Goal: Transaction & Acquisition: Purchase product/service

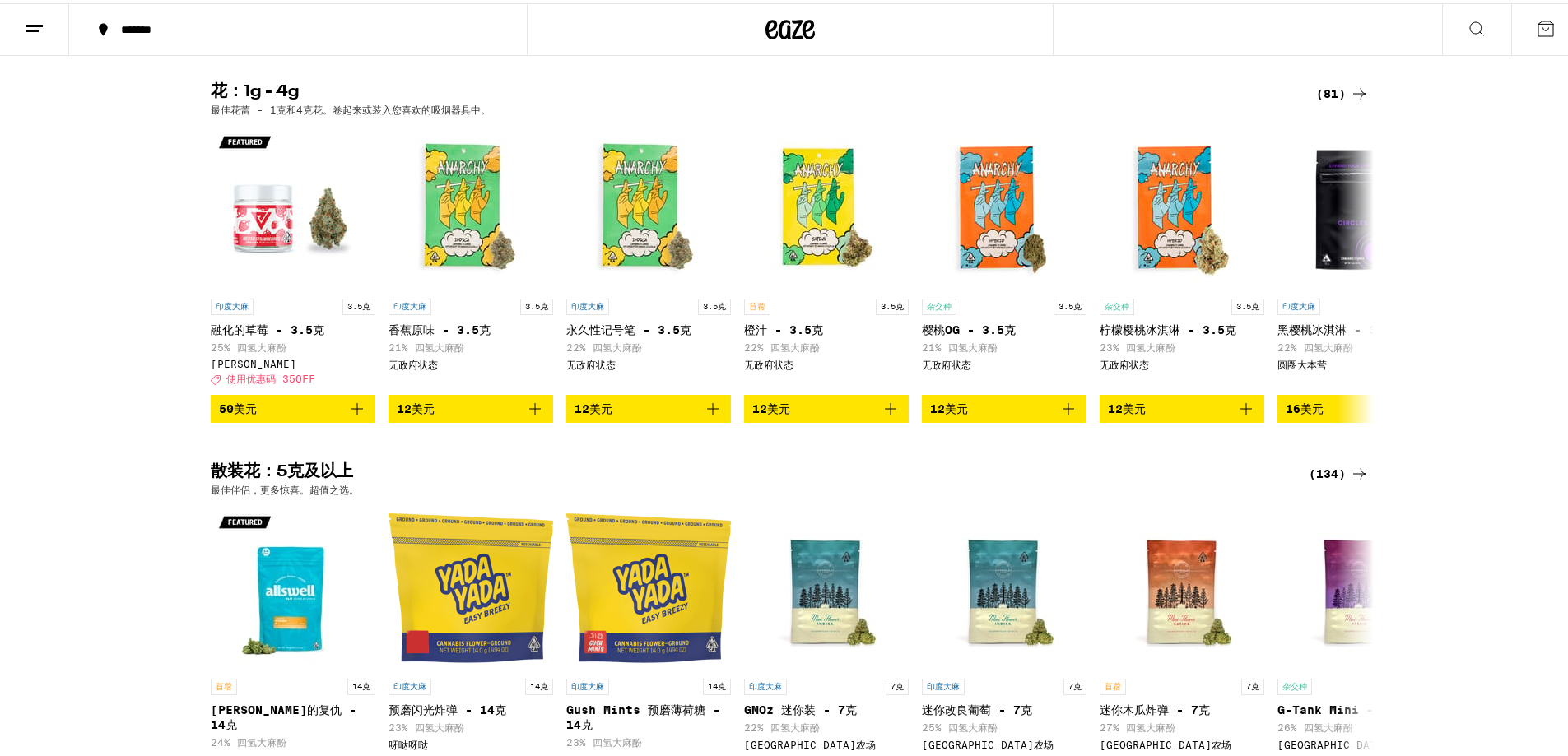
drag, startPoint x: 1446, startPoint y: 289, endPoint x: 1480, endPoint y: 200, distance: 95.3
click at [1482, 247] on div "花：1g - 4g (81) 最佳花蕾 - 1克和4克花。卷起来或装入您喜欢的吸烟器具中。 印度大麻 3.5克 融化的草莓 - 3.5克 25% 四氢大麻酚 …" at bounding box center [790, 250] width 1580 height 339
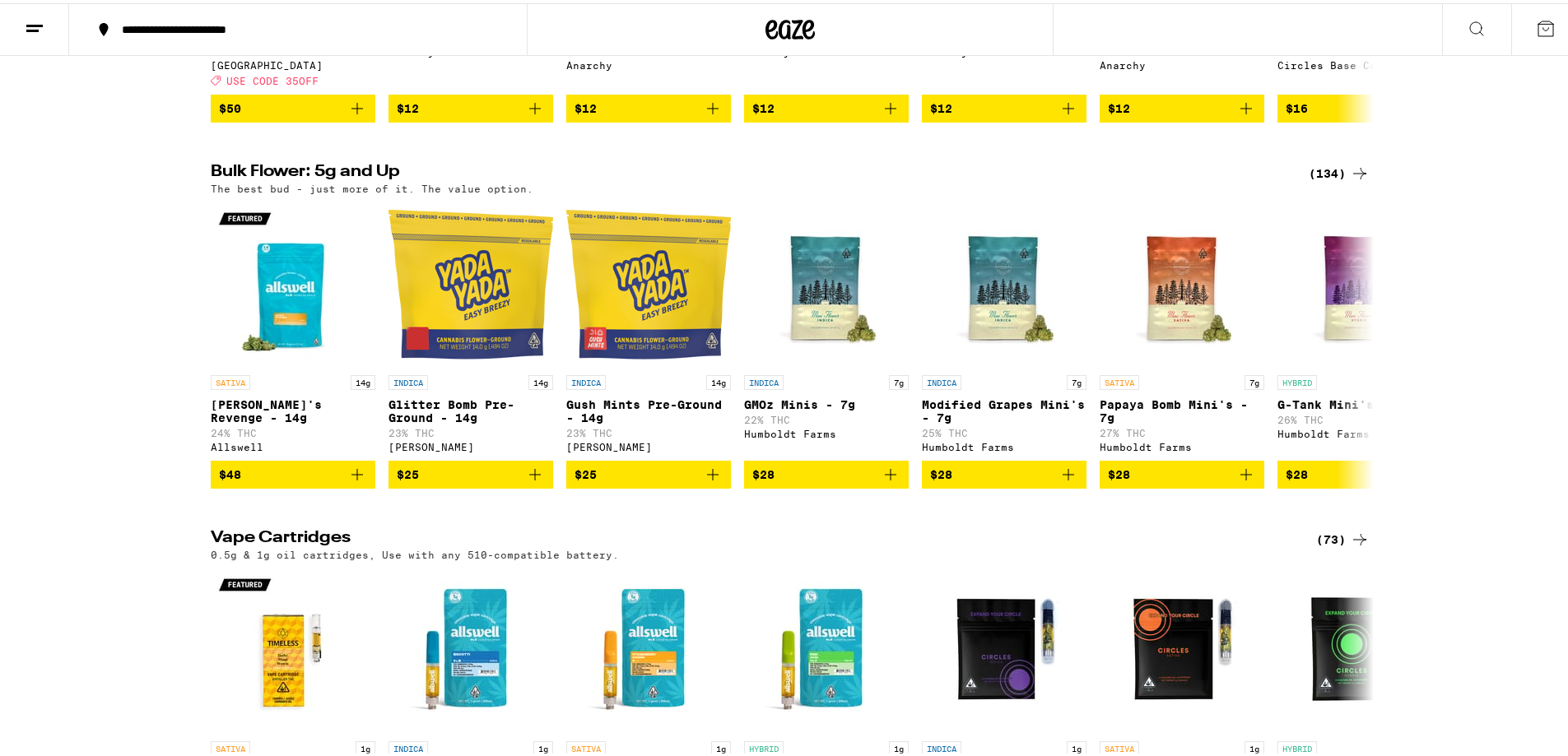
scroll to position [1741, 0]
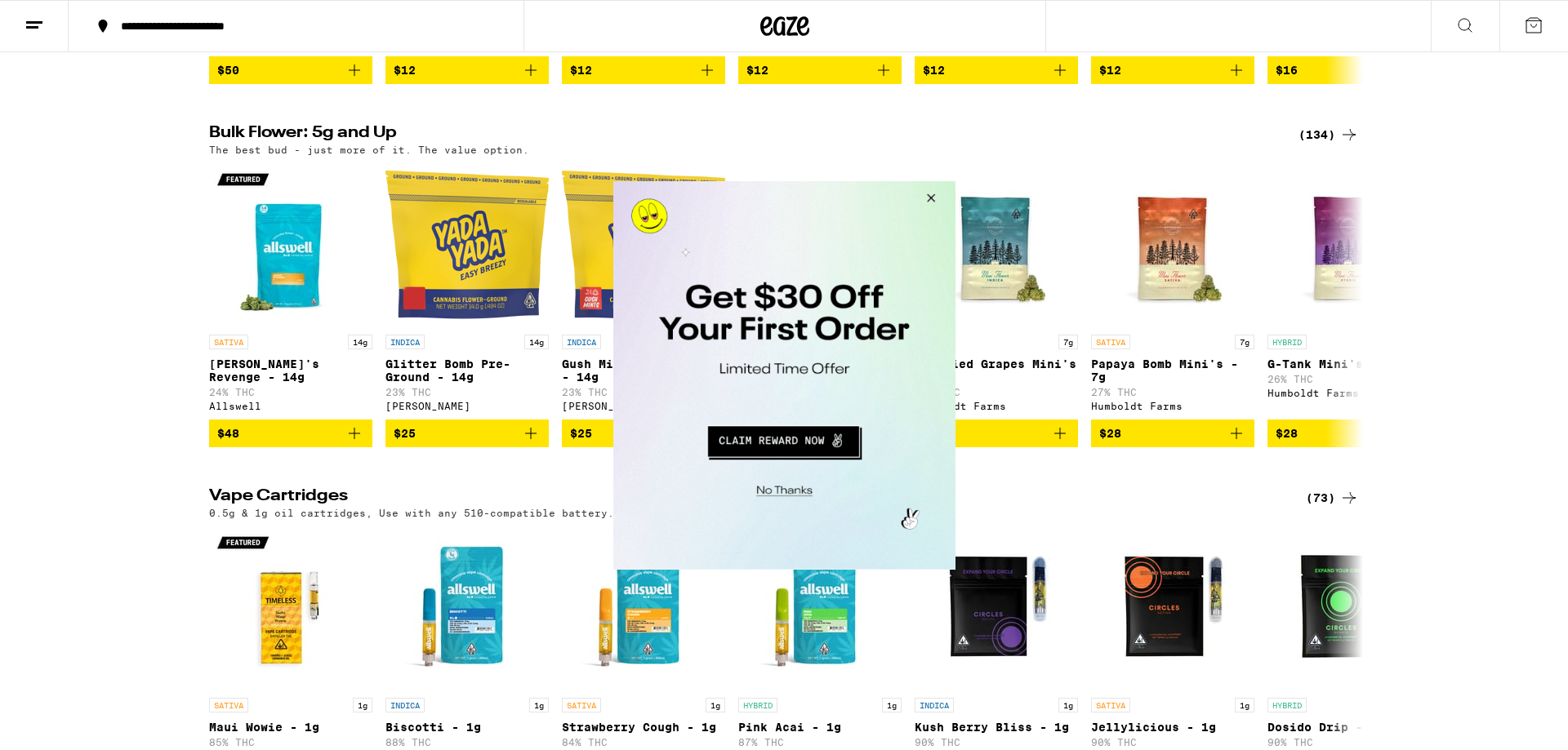
click at [928, 193] on button "Close Modal" at bounding box center [928, 199] width 44 height 39
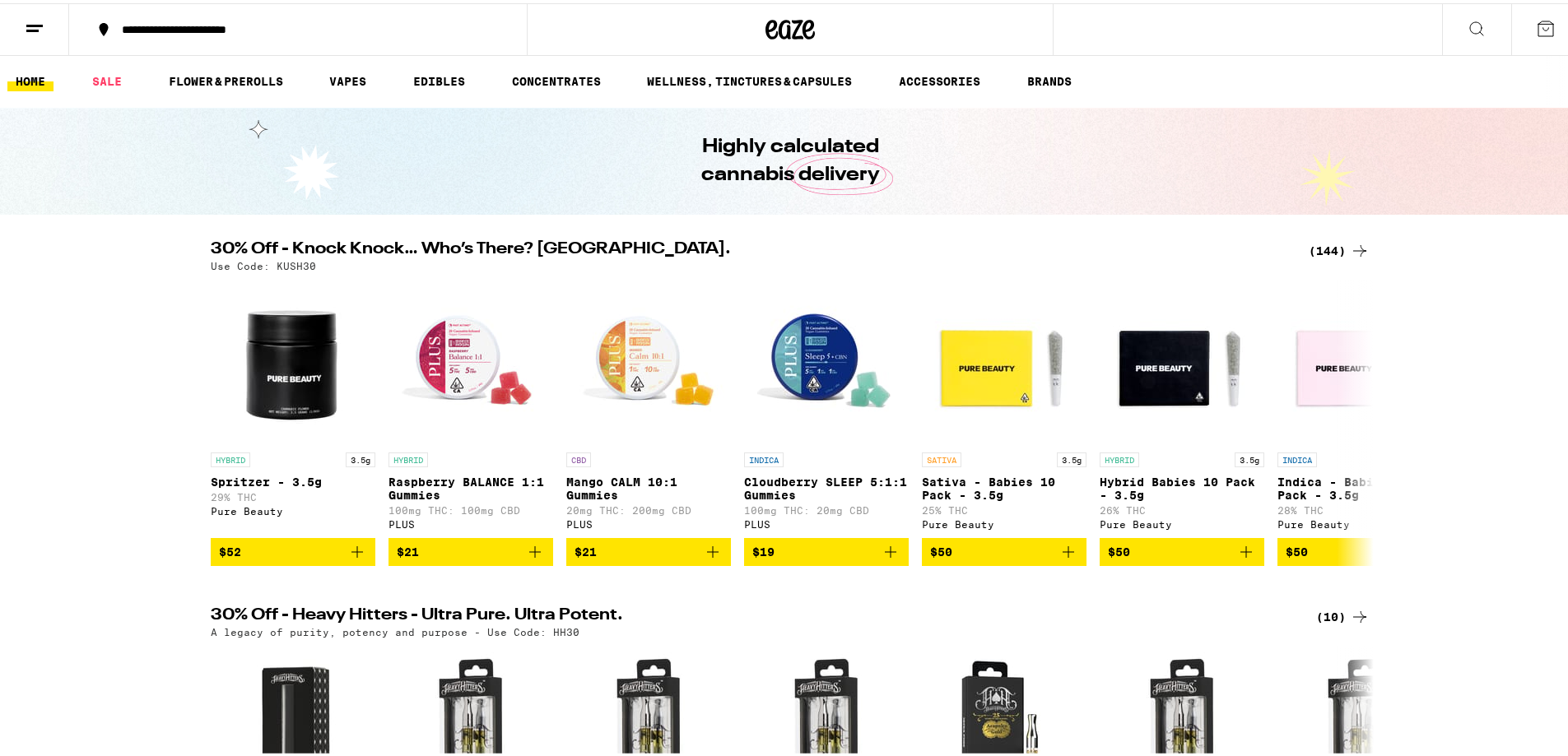
scroll to position [0, 0]
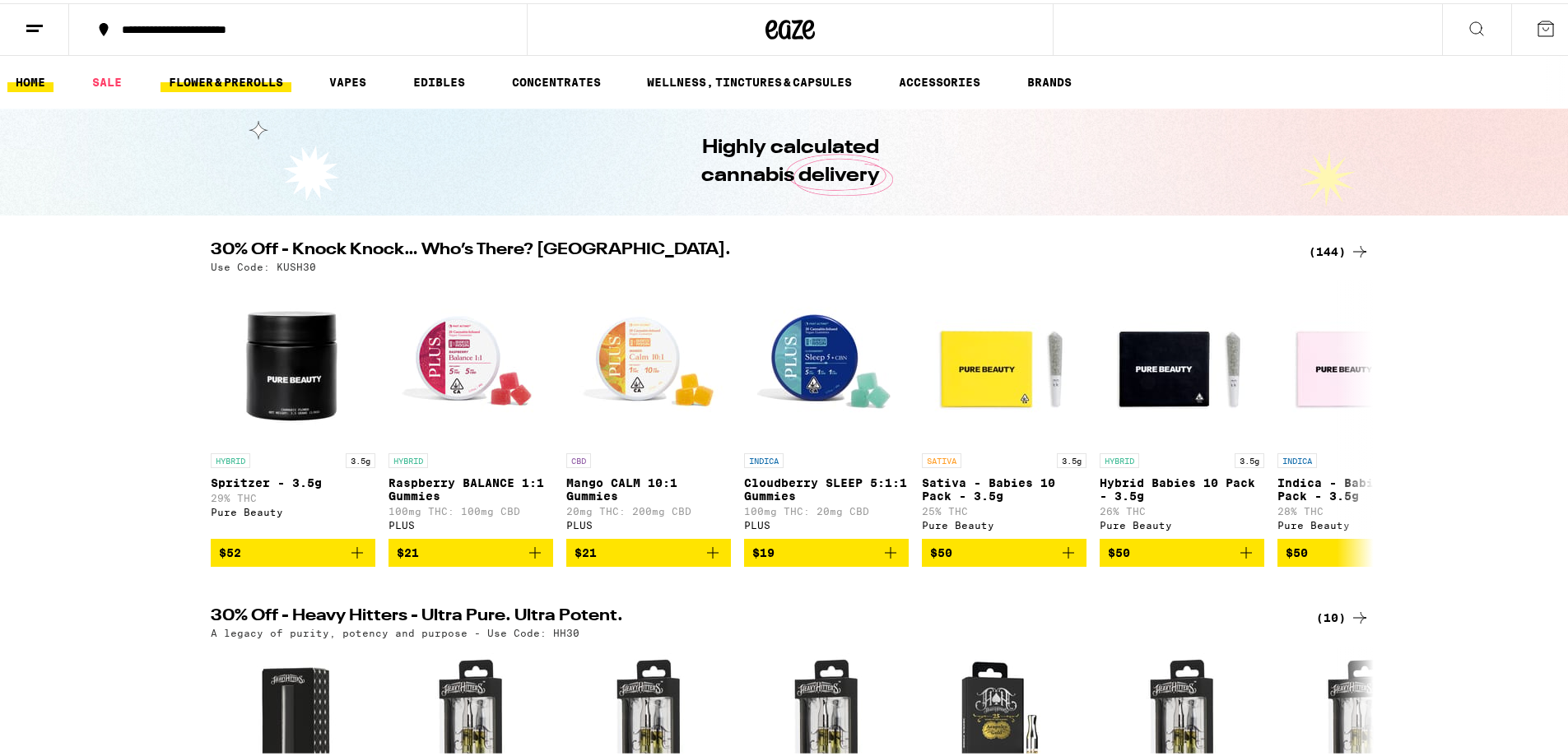
click at [217, 83] on link "FLOWER & PREROLLS" at bounding box center [225, 79] width 131 height 20
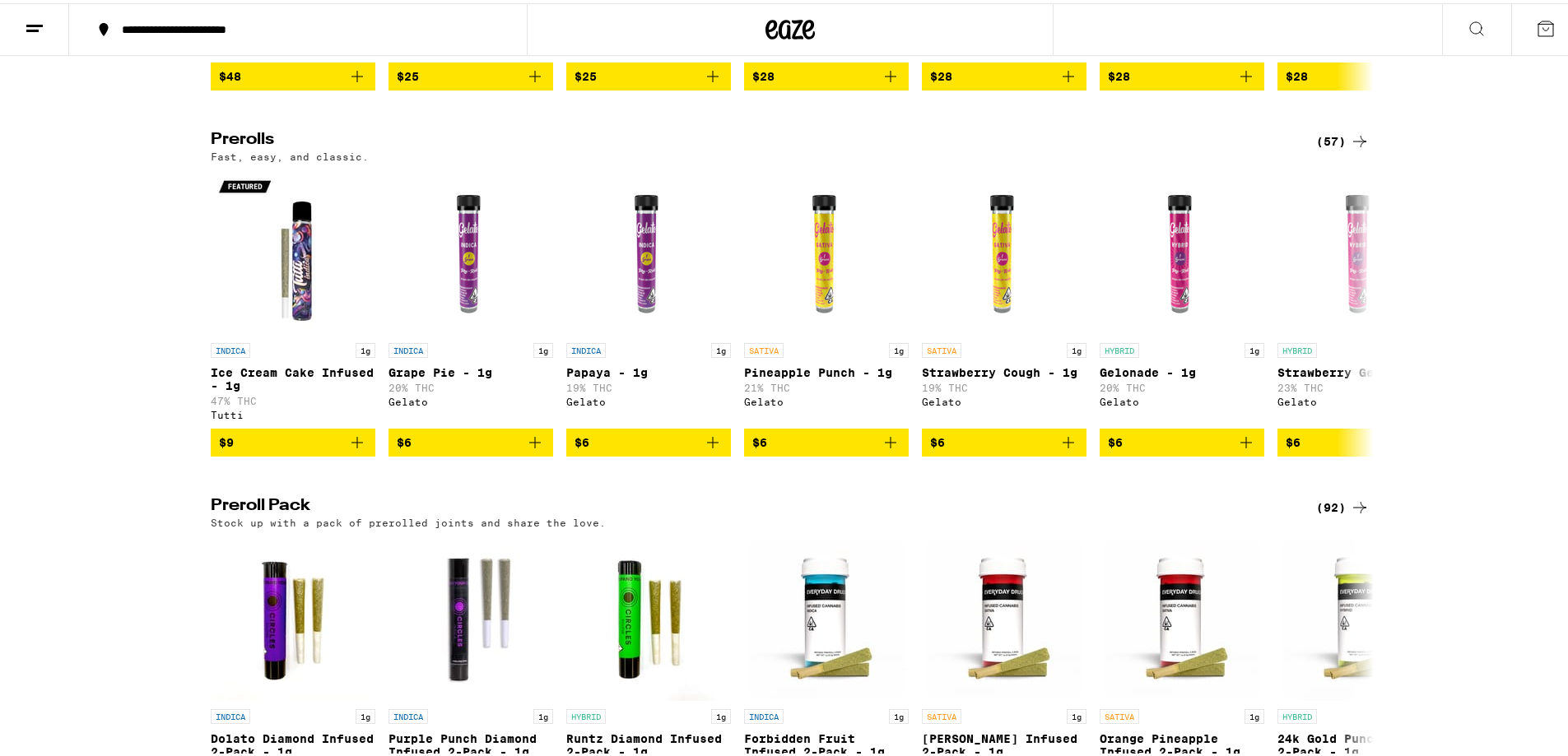
scroll to position [823, 0]
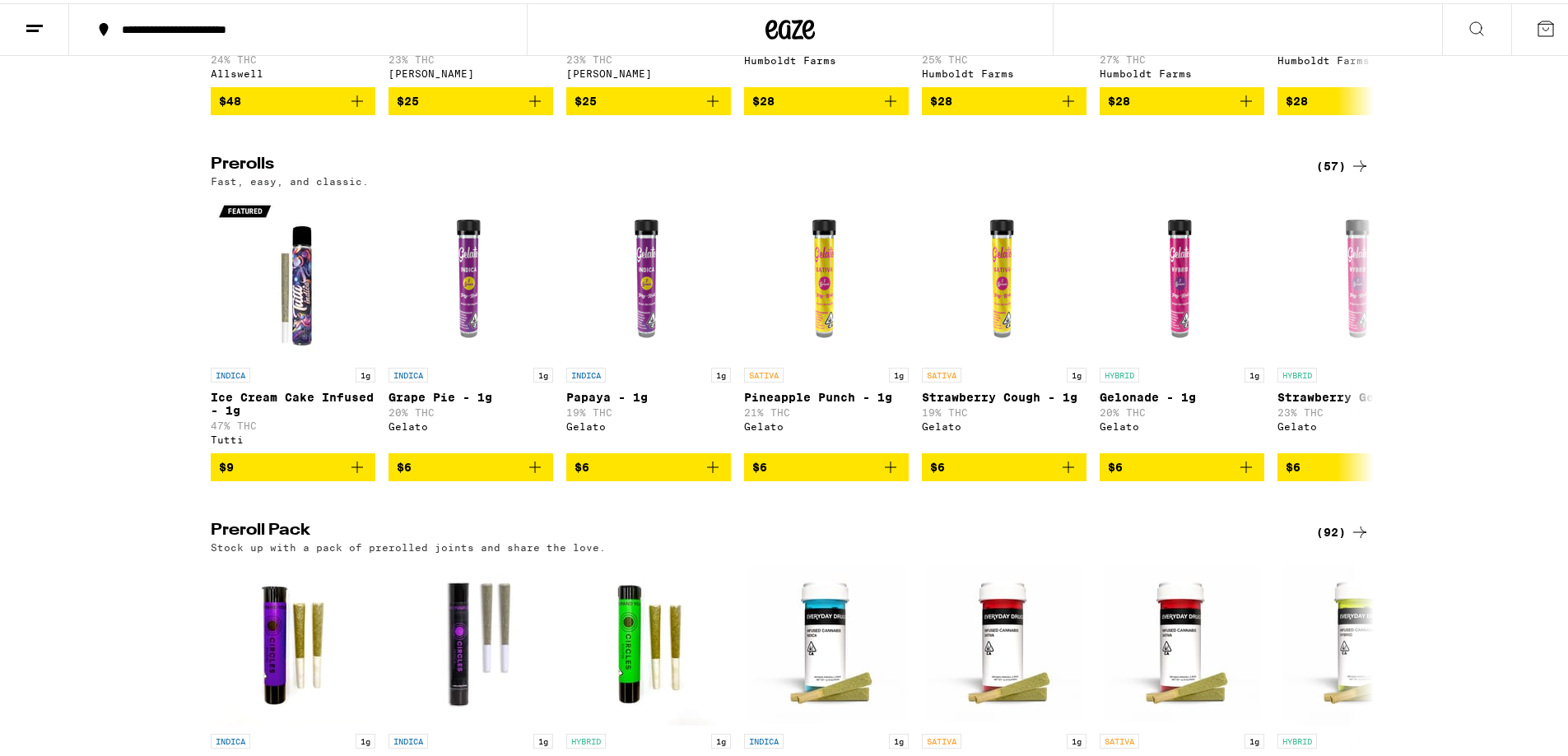
click at [1340, 173] on div "(57)" at bounding box center [1343, 163] width 53 height 20
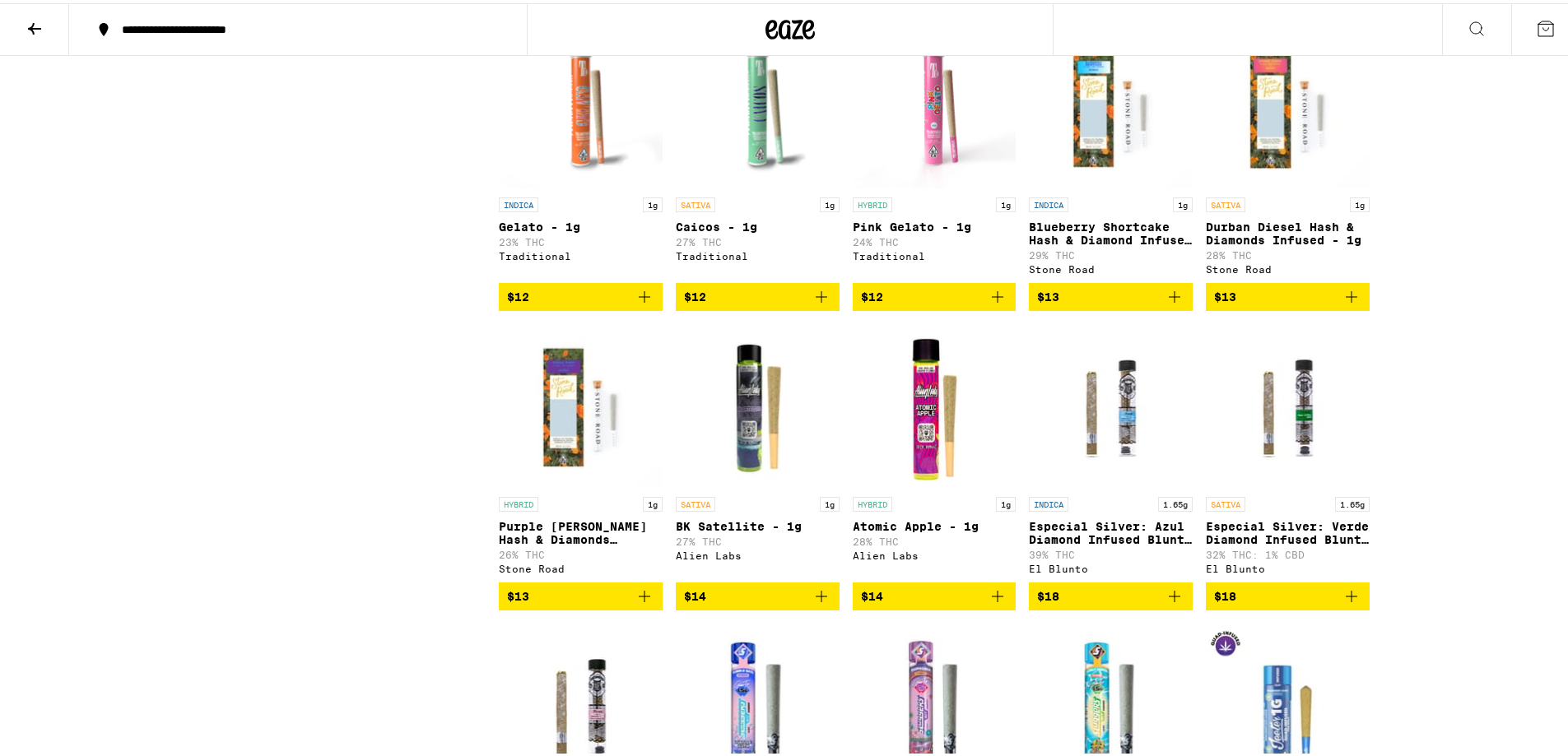
scroll to position [1975, 0]
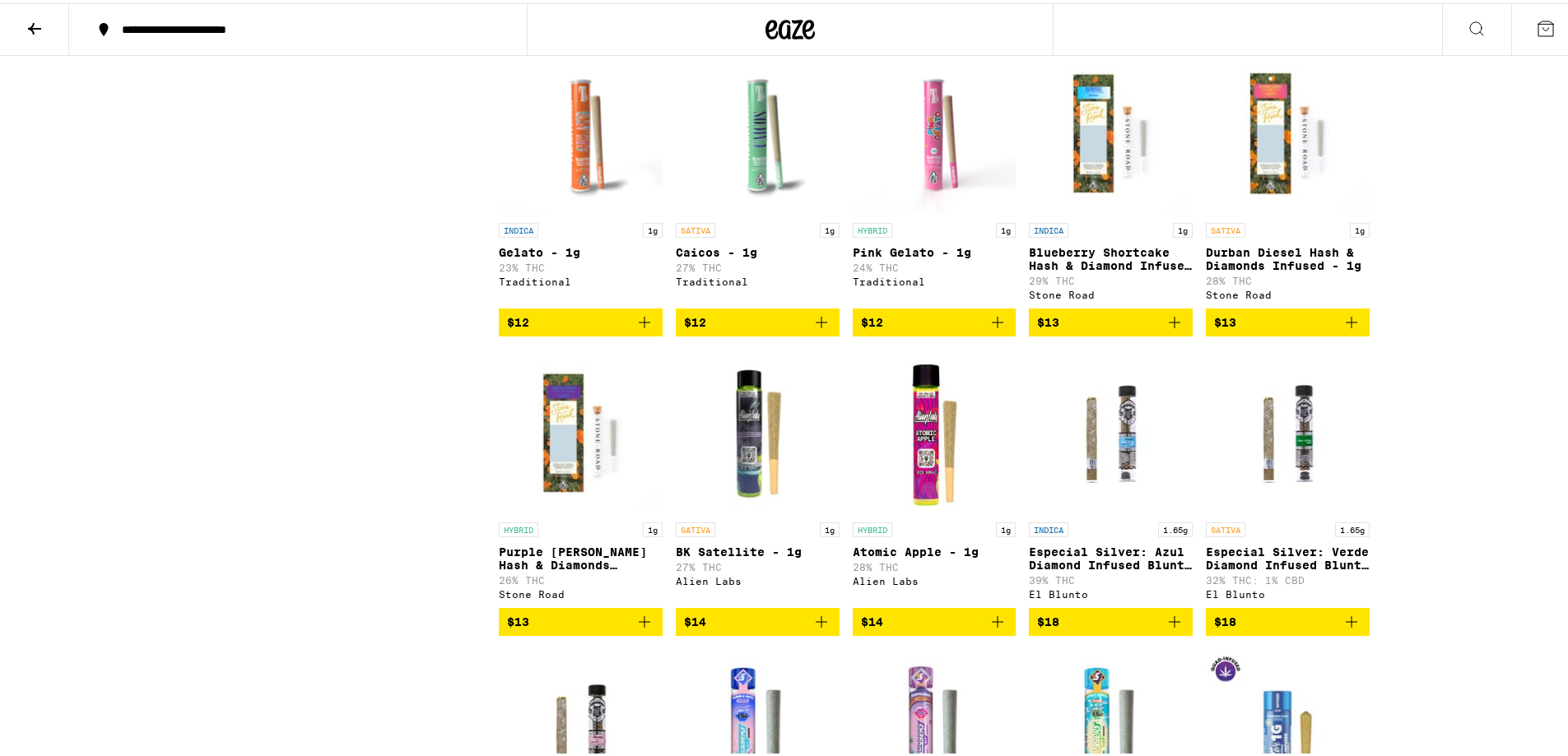
click at [1464, 247] on div "**********" at bounding box center [790, 224] width 1580 height 4397
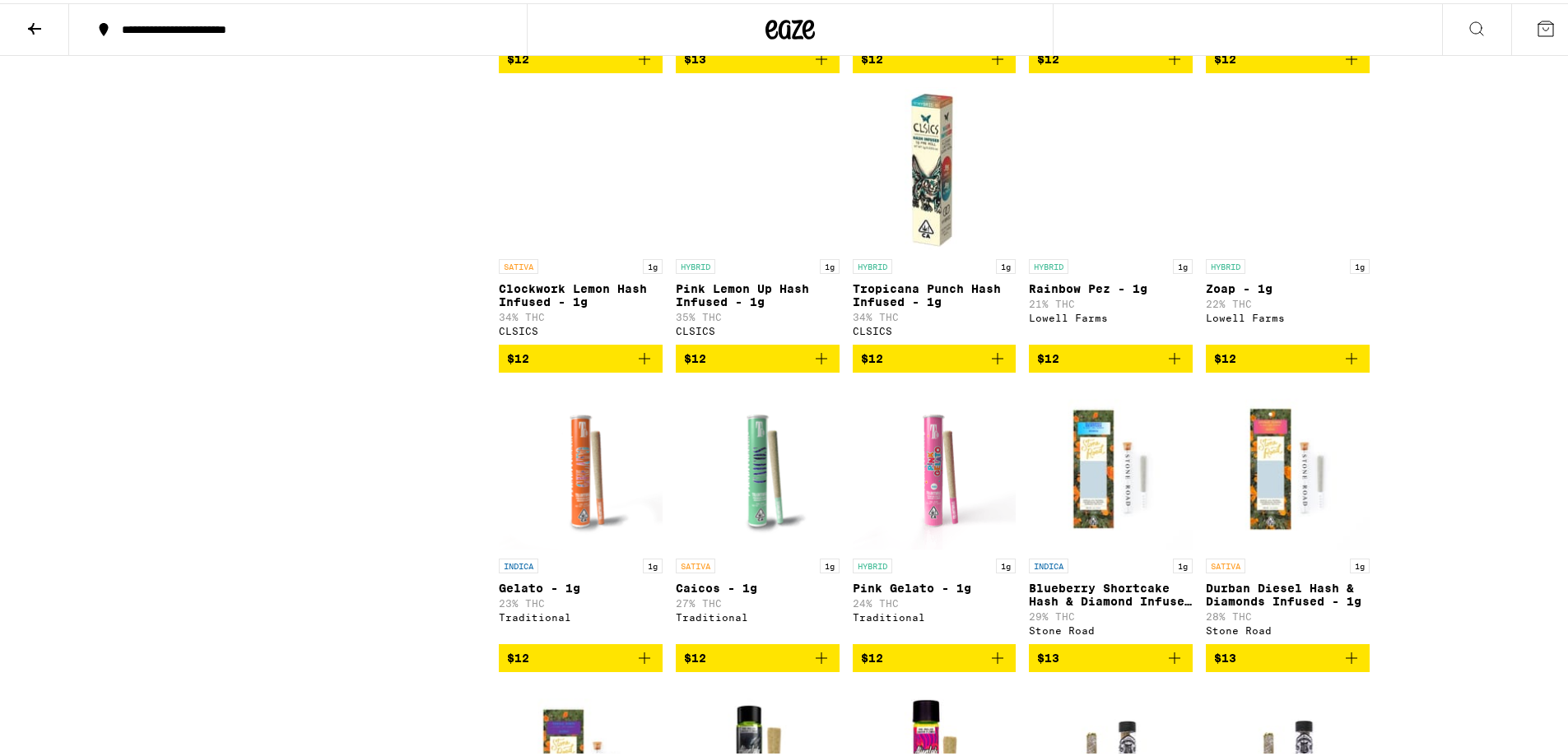
scroll to position [1646, 0]
